Goal: Information Seeking & Learning: Check status

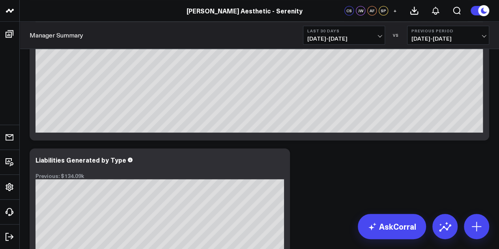
scroll to position [243, 0]
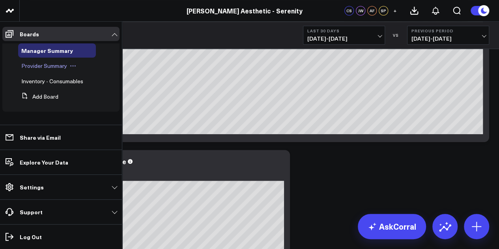
click at [57, 67] on span "Provider Summary" at bounding box center [44, 65] width 46 height 7
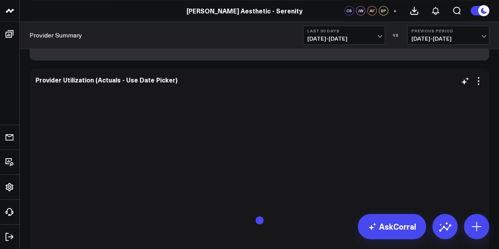
scroll to position [502, 0]
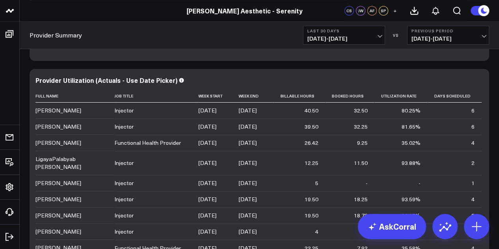
click at [365, 41] on span "[DATE] - [DATE]" at bounding box center [343, 38] width 73 height 6
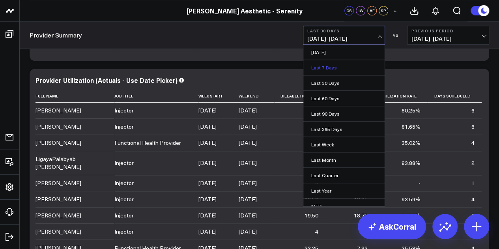
click at [360, 66] on link "Last 7 Days" at bounding box center [343, 67] width 81 height 15
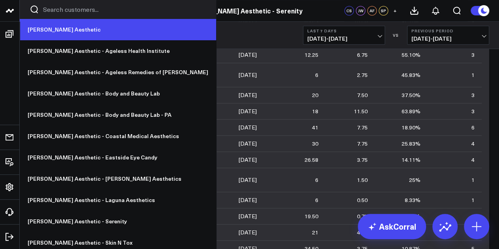
click at [38, 30] on link "[PERSON_NAME] Aesthetic" at bounding box center [118, 29] width 196 height 21
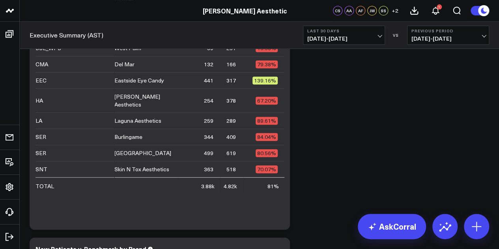
scroll to position [3507, 0]
